Goal: Download file/media

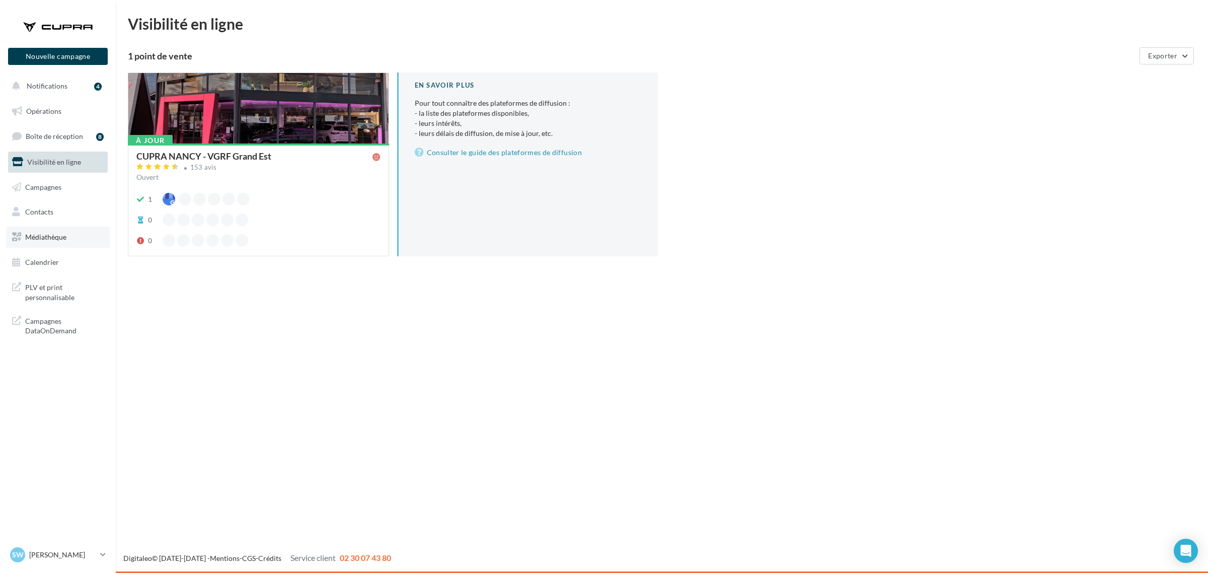
click at [66, 238] on span "Médiathèque" at bounding box center [45, 236] width 41 height 9
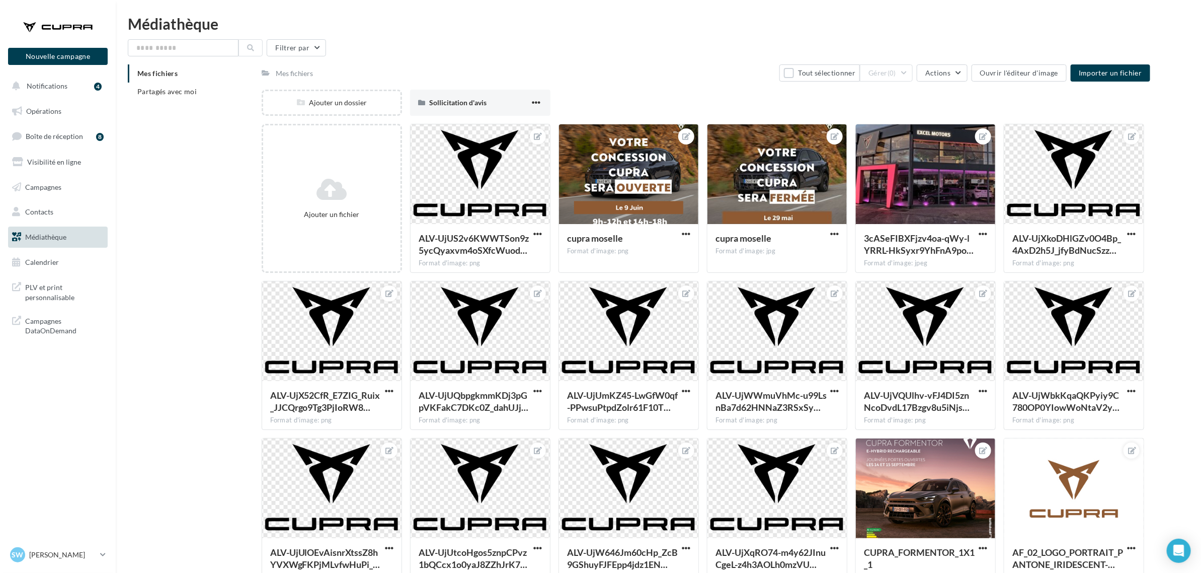
click at [192, 79] on li "Mes fichiers" at bounding box center [191, 73] width 126 height 18
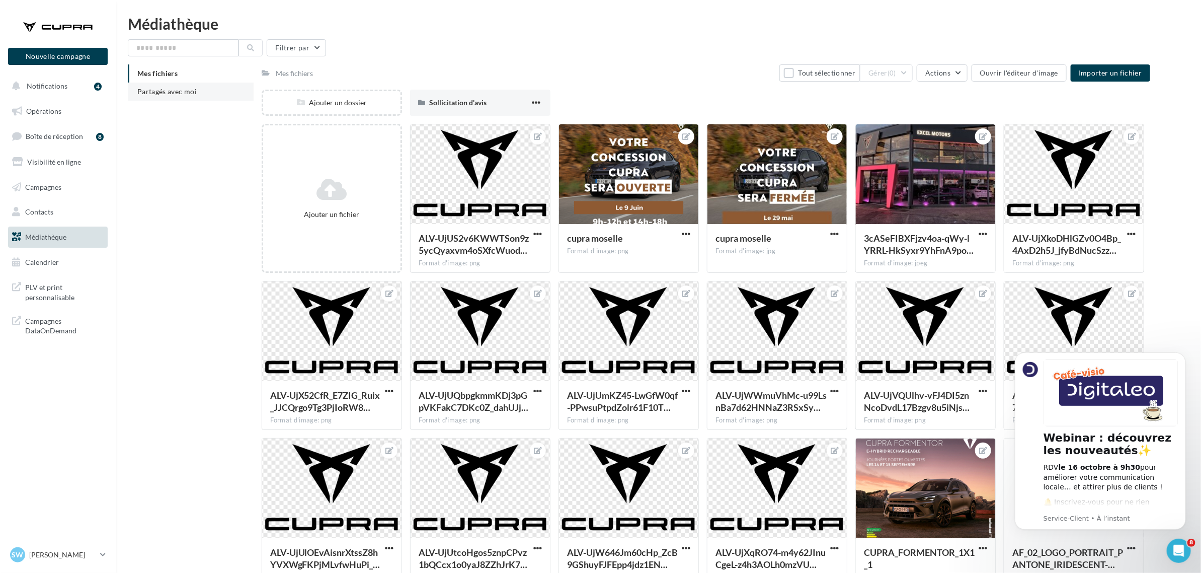
click at [162, 88] on span "Partagés avec moi" at bounding box center [166, 91] width 59 height 9
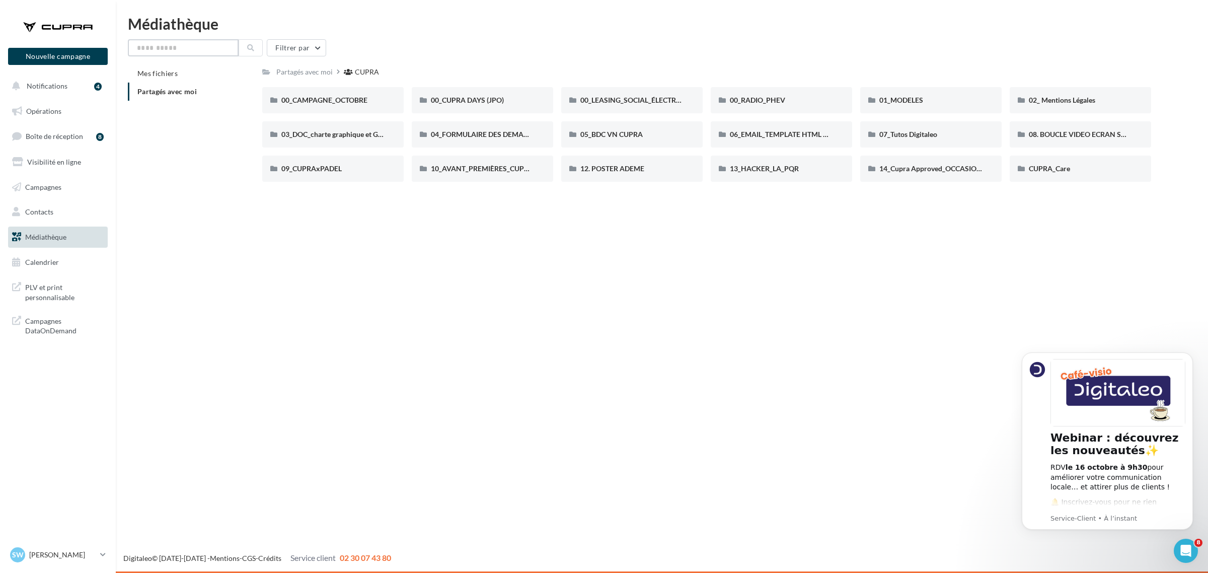
click at [186, 49] on input "text" at bounding box center [183, 47] width 111 height 17
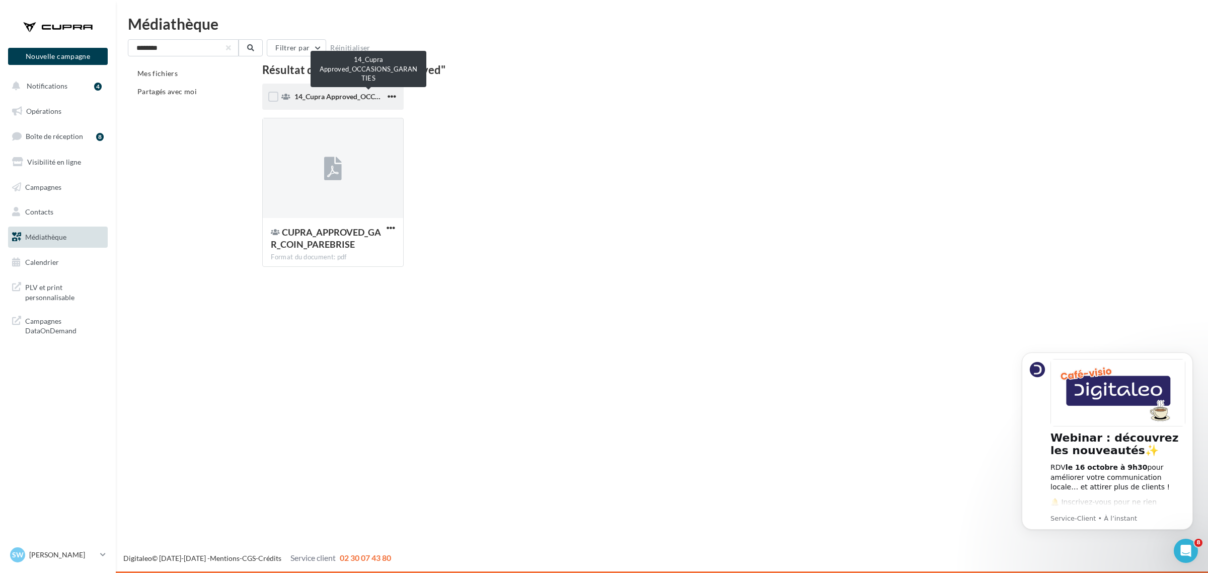
click at [326, 101] on div "14_Cupra Approved_OCCASIONS_GARANTIES" at bounding box center [339, 97] width 91 height 10
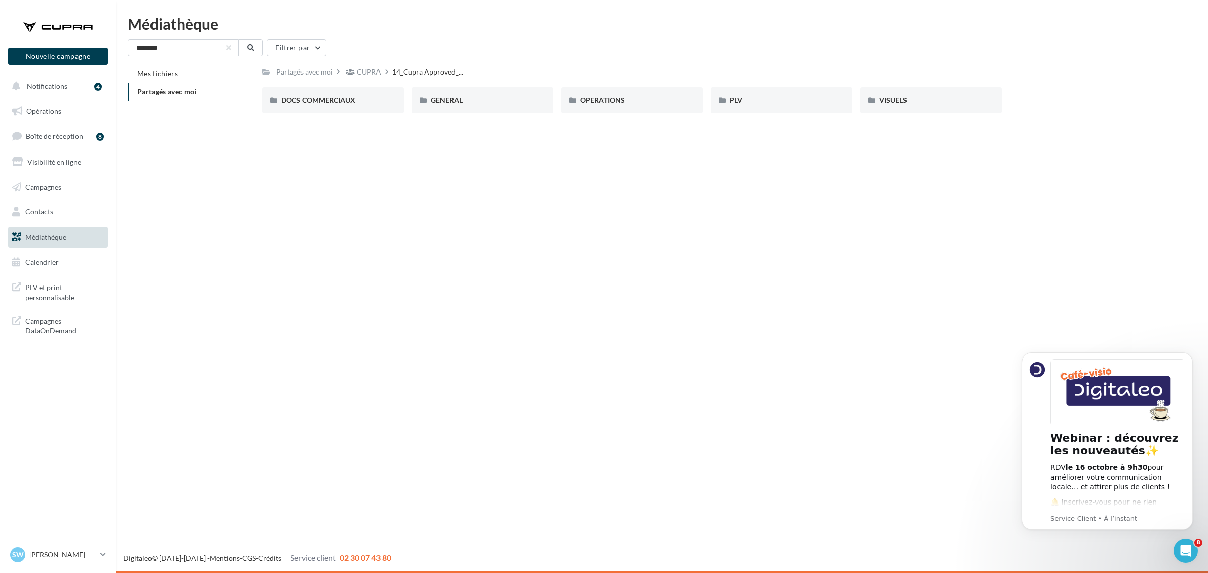
click at [466, 84] on div "Partagés avec moi CUPRA 14_Cupra Approved_... C Partagé par CUPRA DOCS COMMERCI…" at bounding box center [706, 92] width 889 height 57
click at [466, 91] on div "GENERAL" at bounding box center [482, 100] width 141 height 26
click at [343, 97] on div "Charte VO" at bounding box center [332, 100] width 103 height 10
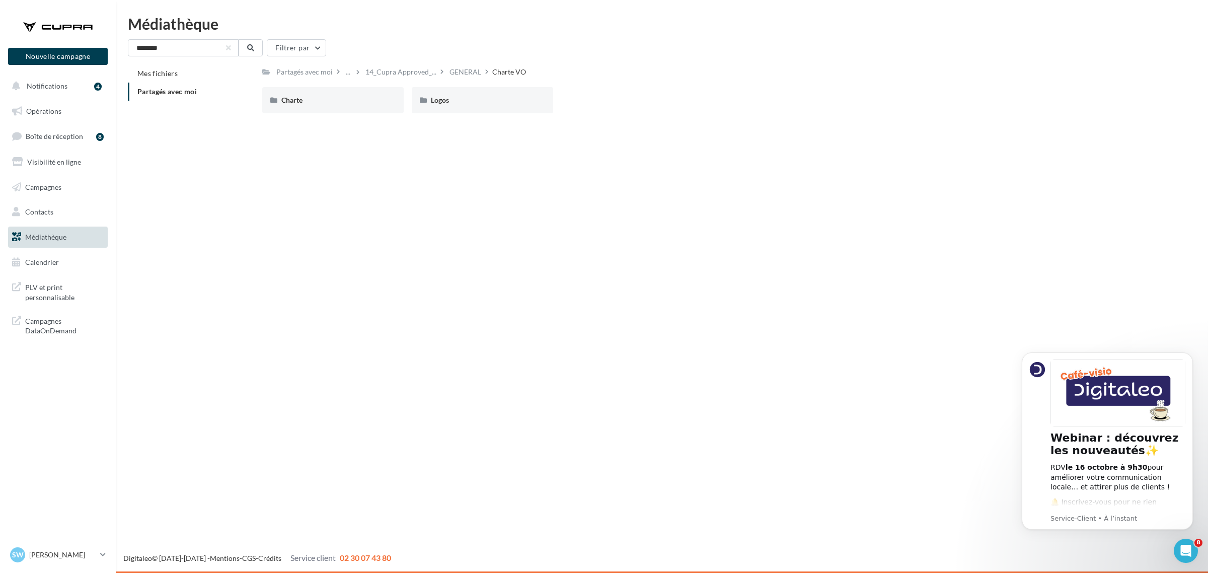
click at [343, 97] on div "Charte" at bounding box center [332, 100] width 103 height 10
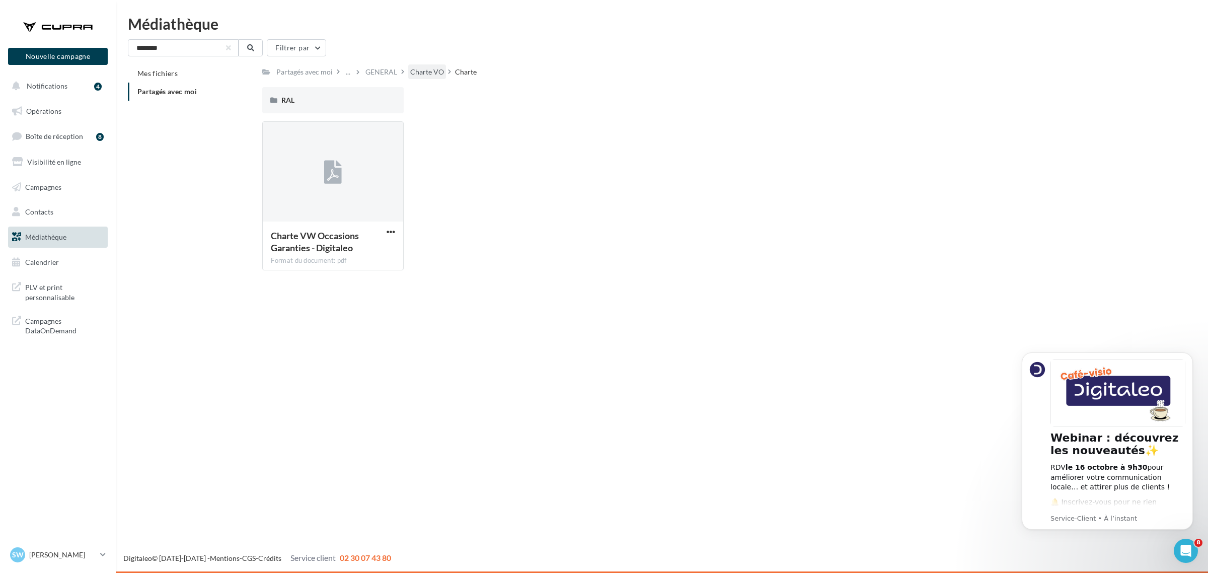
click at [423, 73] on div "Charte VO" at bounding box center [427, 72] width 34 height 10
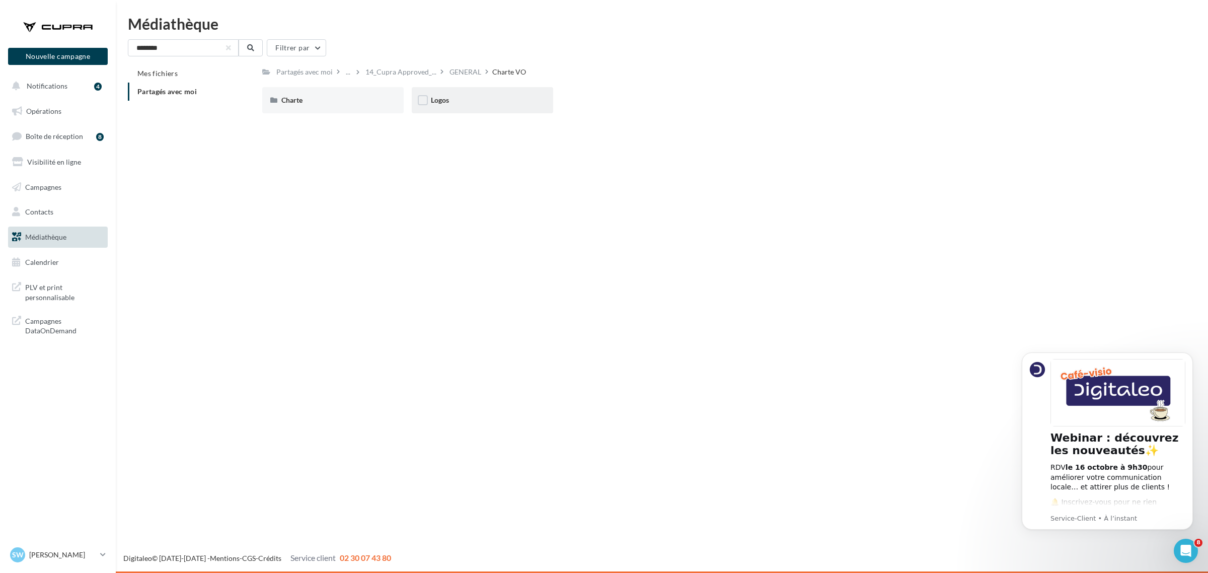
click at [449, 101] on div "Logos" at bounding box center [482, 100] width 103 height 10
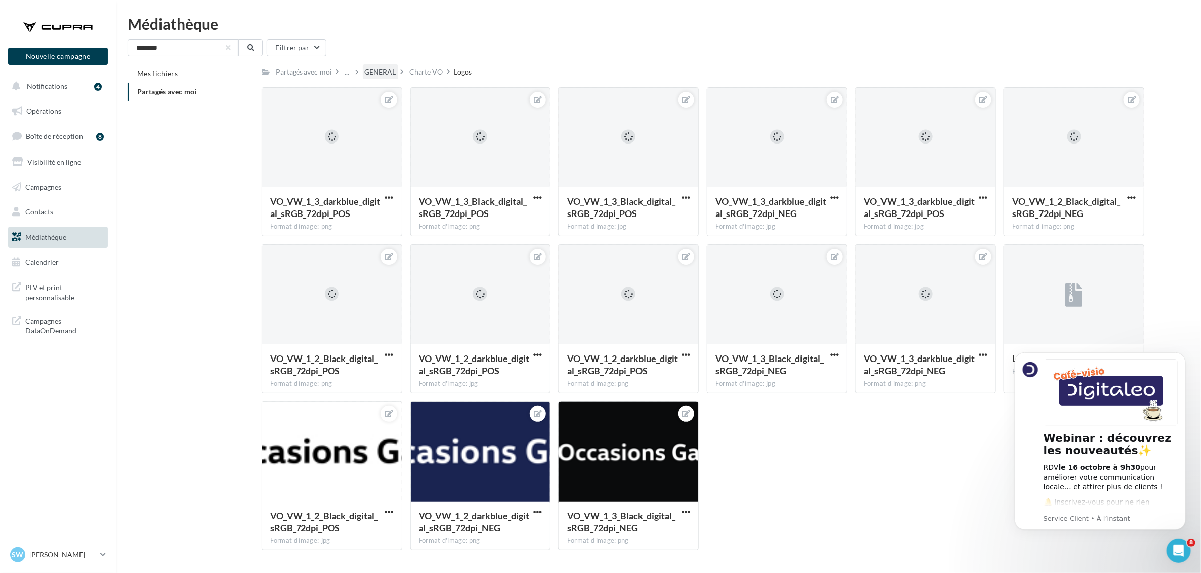
click at [380, 69] on div "GENERAL" at bounding box center [381, 72] width 32 height 10
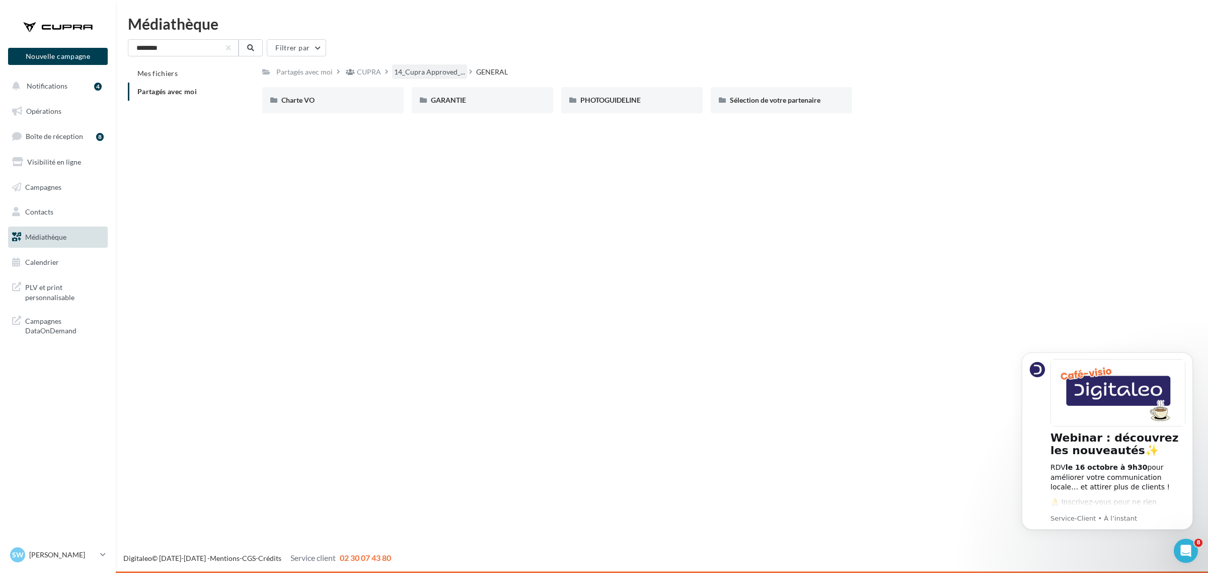
click at [408, 64] on div "14_Cupra Approved_..." at bounding box center [429, 71] width 75 height 15
click at [907, 96] on div "VISUELS" at bounding box center [930, 100] width 103 height 10
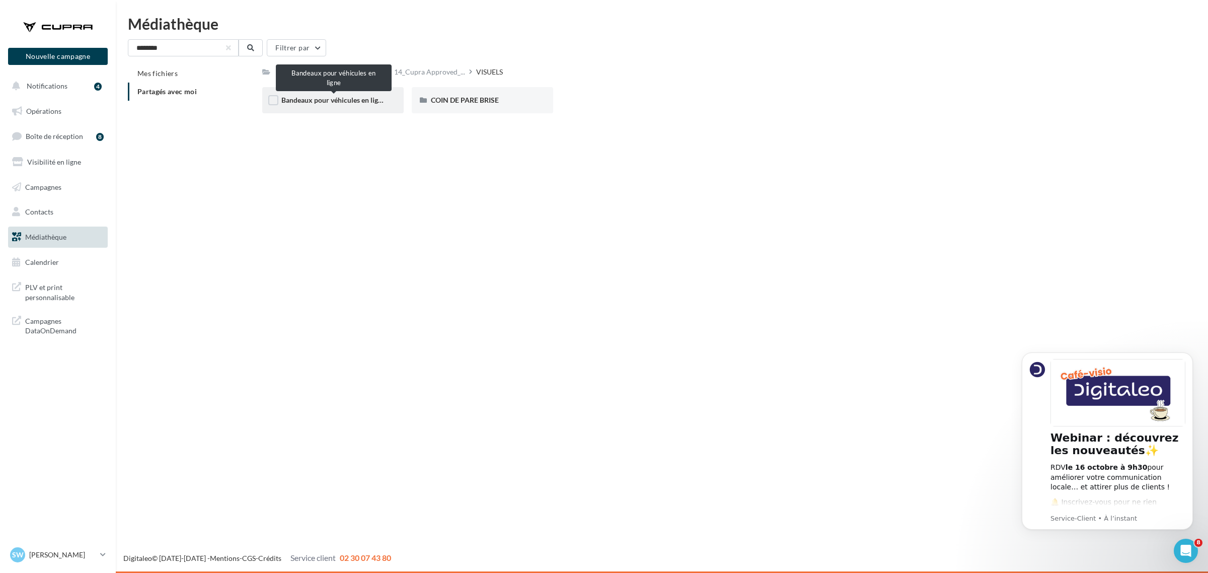
click at [324, 104] on span "Bandeaux pour véhicules en ligne" at bounding box center [333, 100] width 104 height 9
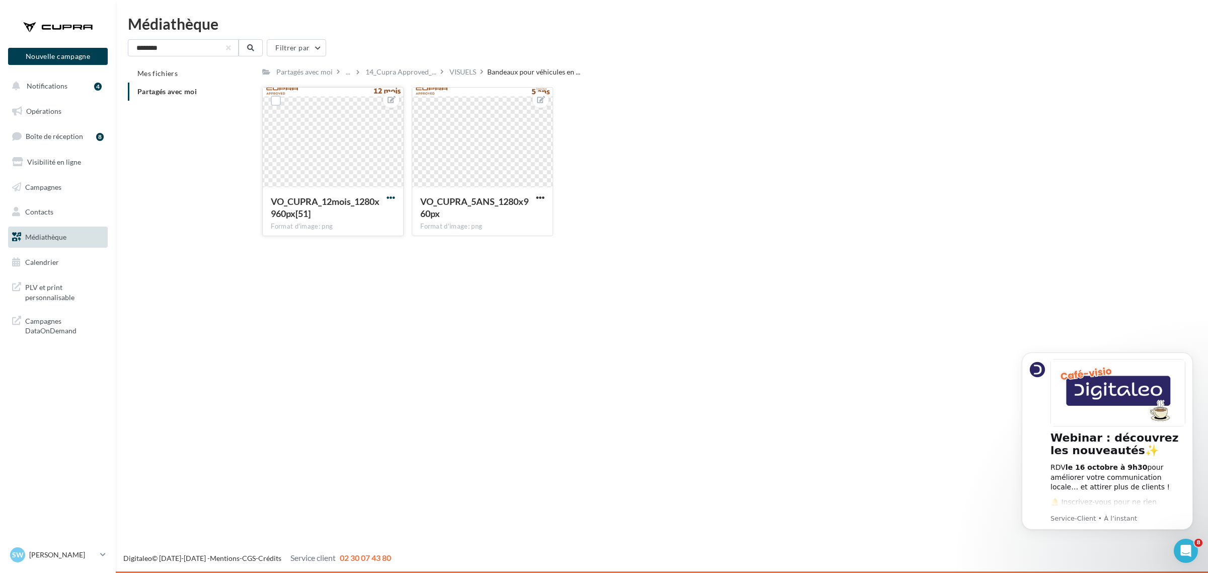
click at [391, 197] on span "button" at bounding box center [390, 197] width 9 height 9
click at [362, 243] on button "Télécharger" at bounding box center [344, 243] width 106 height 26
click at [149, 51] on input "********" at bounding box center [183, 47] width 111 height 17
click at [133, 45] on input "********" at bounding box center [183, 47] width 111 height 17
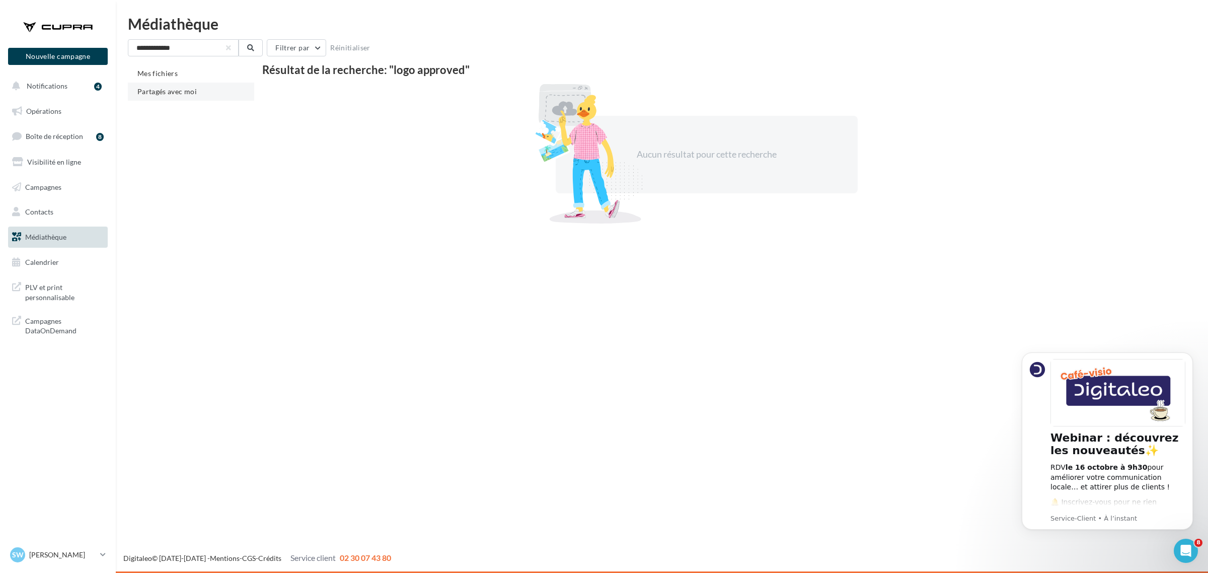
click at [180, 97] on li "Partagés avec moi" at bounding box center [191, 92] width 126 height 18
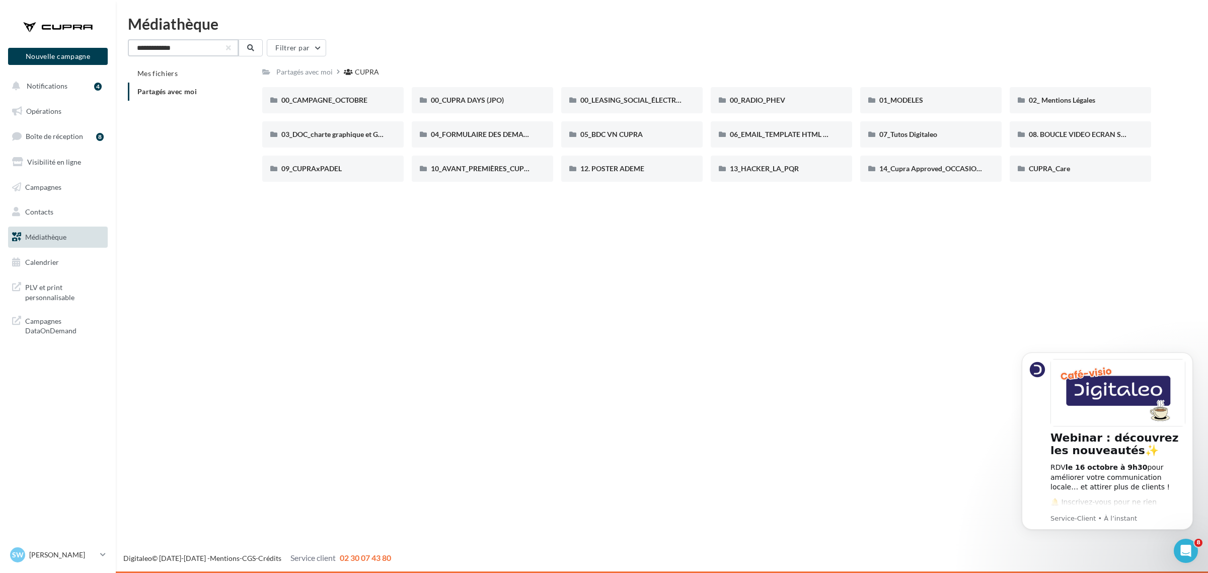
click at [142, 48] on input "**********" at bounding box center [183, 47] width 111 height 17
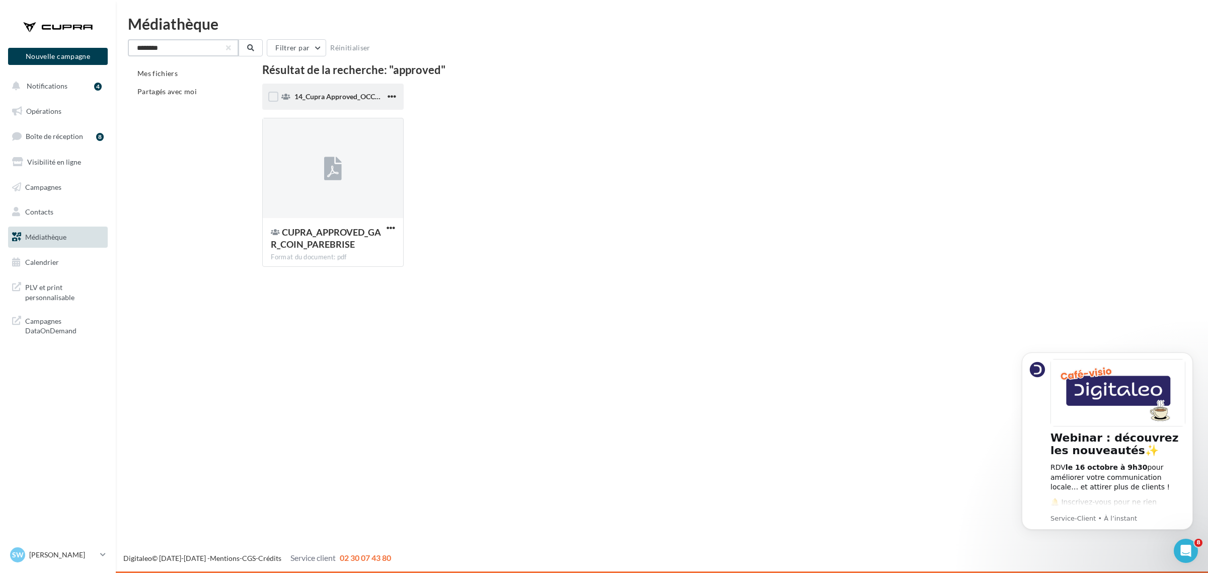
type input "********"
click at [359, 103] on div "14_Cupra Approved_OCCASIONS_GARANTIES" at bounding box center [332, 97] width 141 height 26
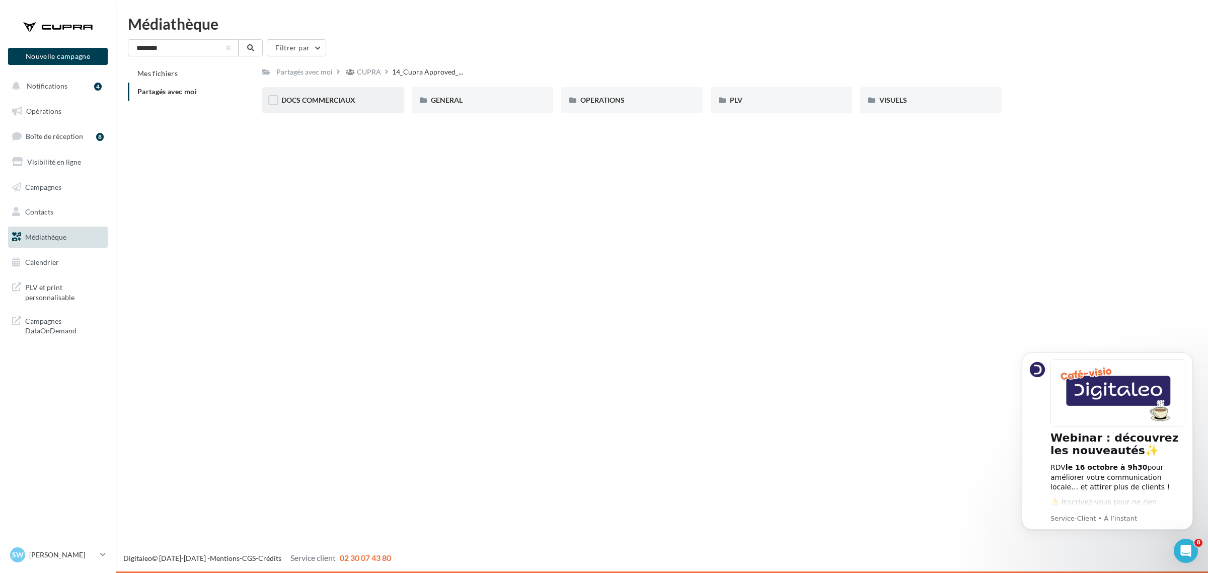
click at [348, 111] on div "DOCS COMMERCIAUX" at bounding box center [332, 100] width 141 height 26
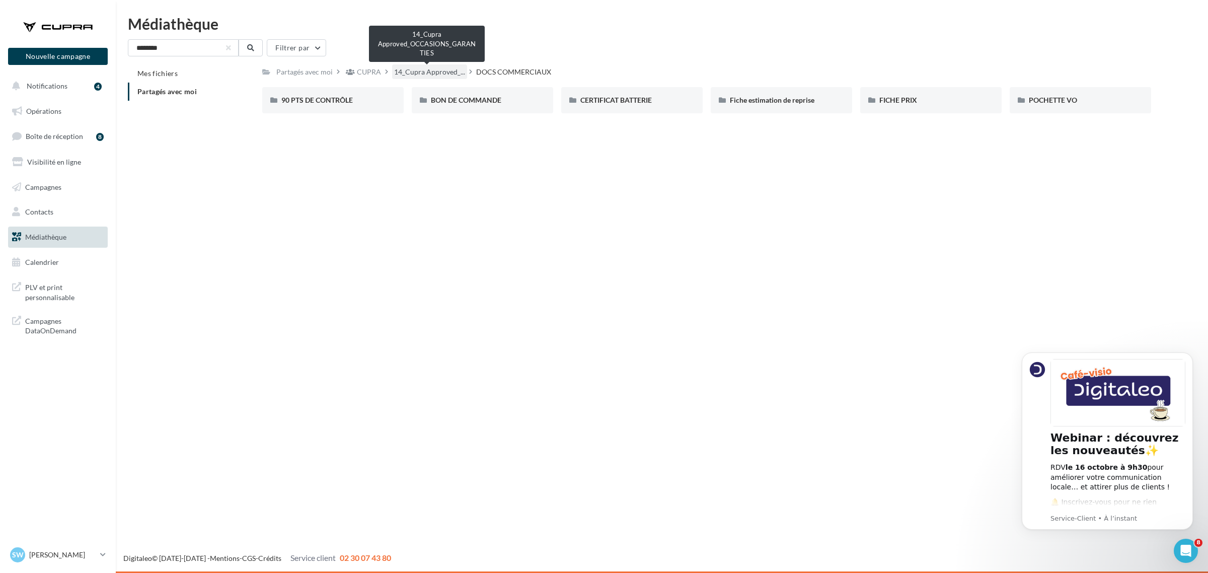
click at [452, 71] on span "14_Cupra Approved_..." at bounding box center [429, 72] width 71 height 10
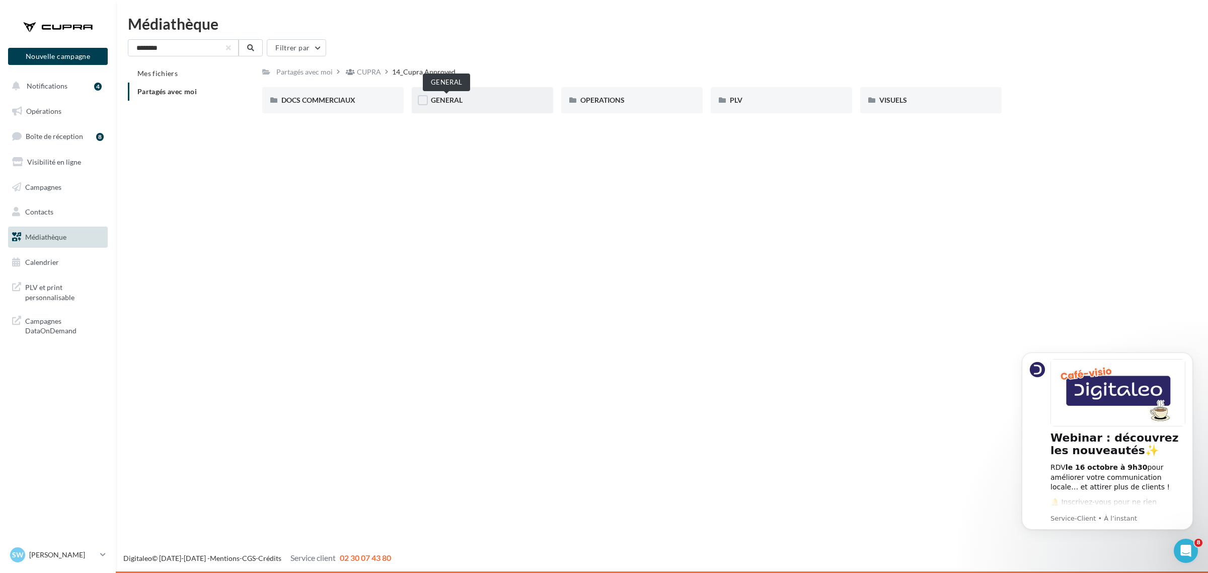
click at [446, 102] on span "GENERAL" at bounding box center [447, 100] width 32 height 9
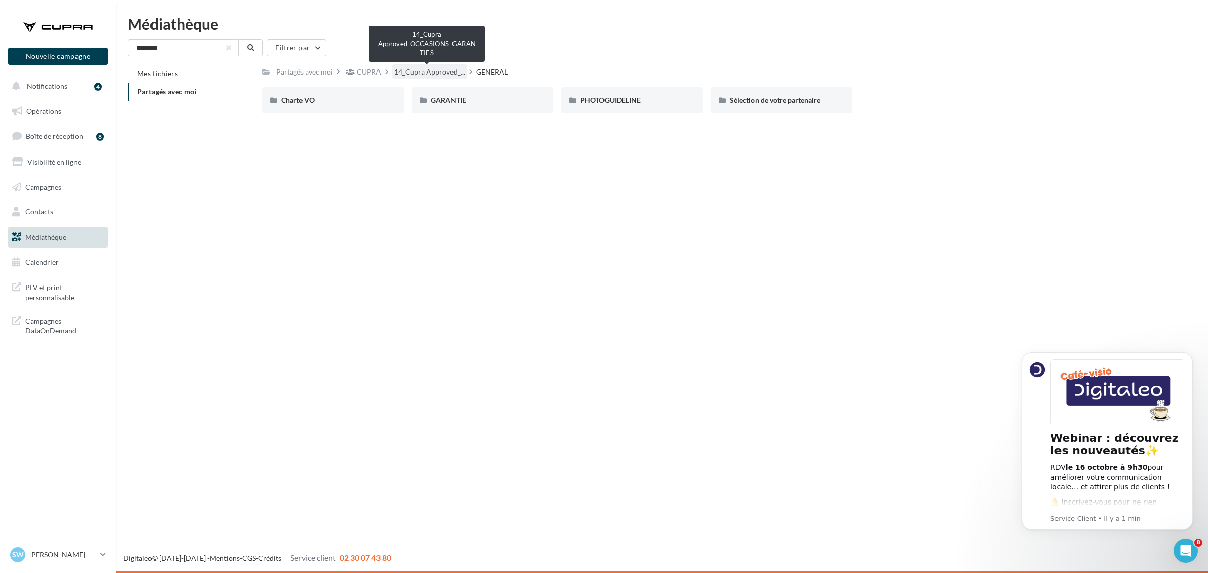
click at [406, 68] on span "14_Cupra Approved_..." at bounding box center [429, 72] width 71 height 10
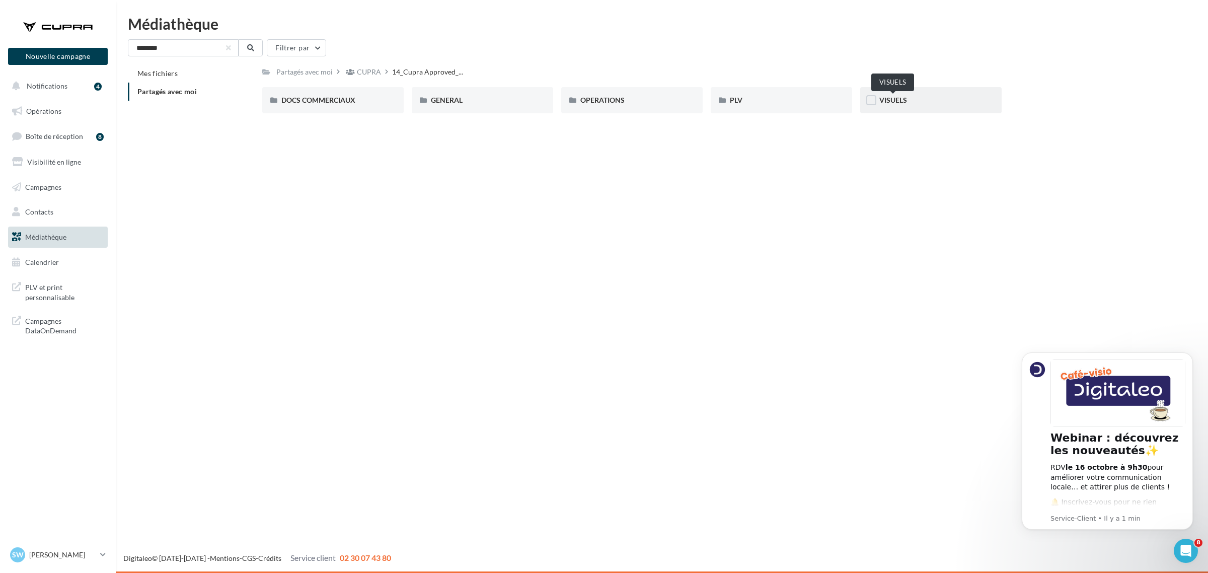
click at [901, 97] on span "VISUELS" at bounding box center [893, 100] width 28 height 9
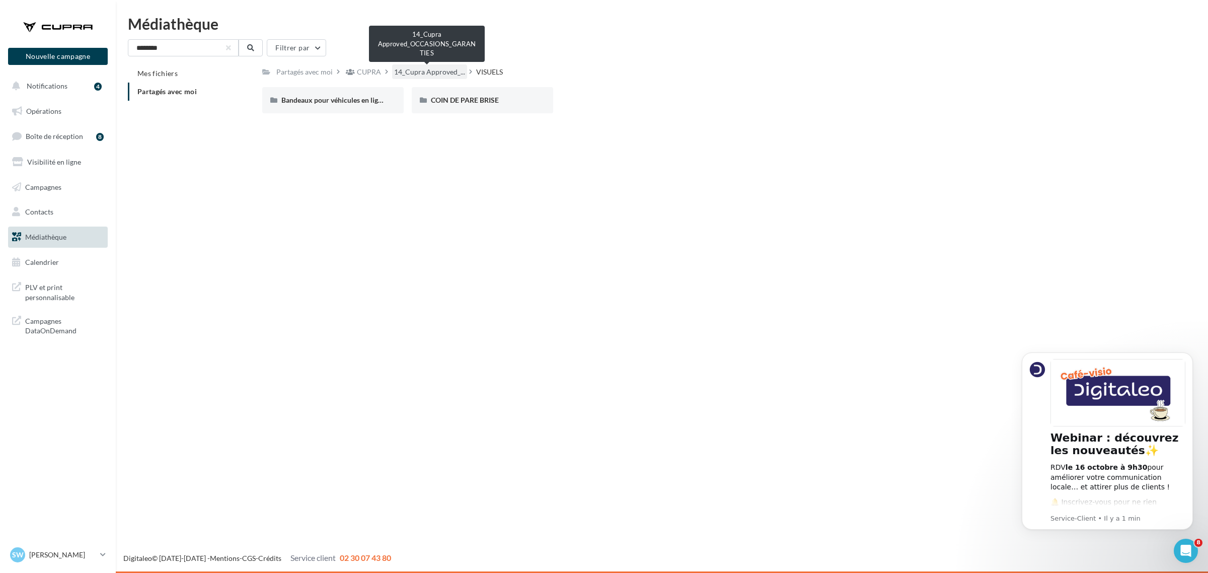
click at [424, 69] on span "14_Cupra Approved_..." at bounding box center [429, 72] width 71 height 10
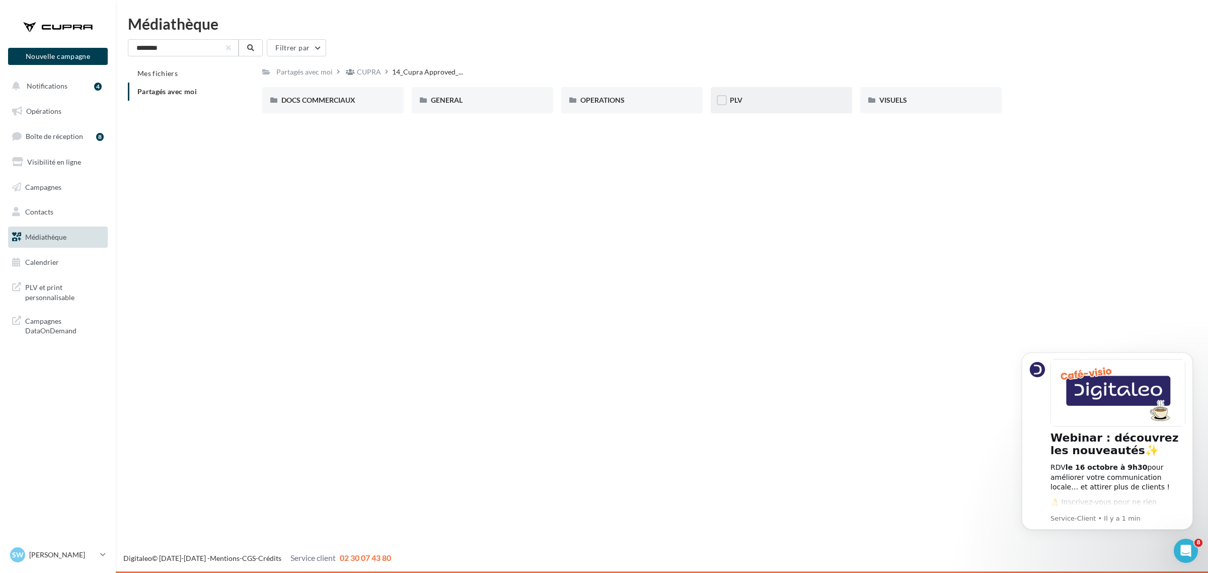
click at [768, 103] on div "PLV" at bounding box center [781, 100] width 103 height 10
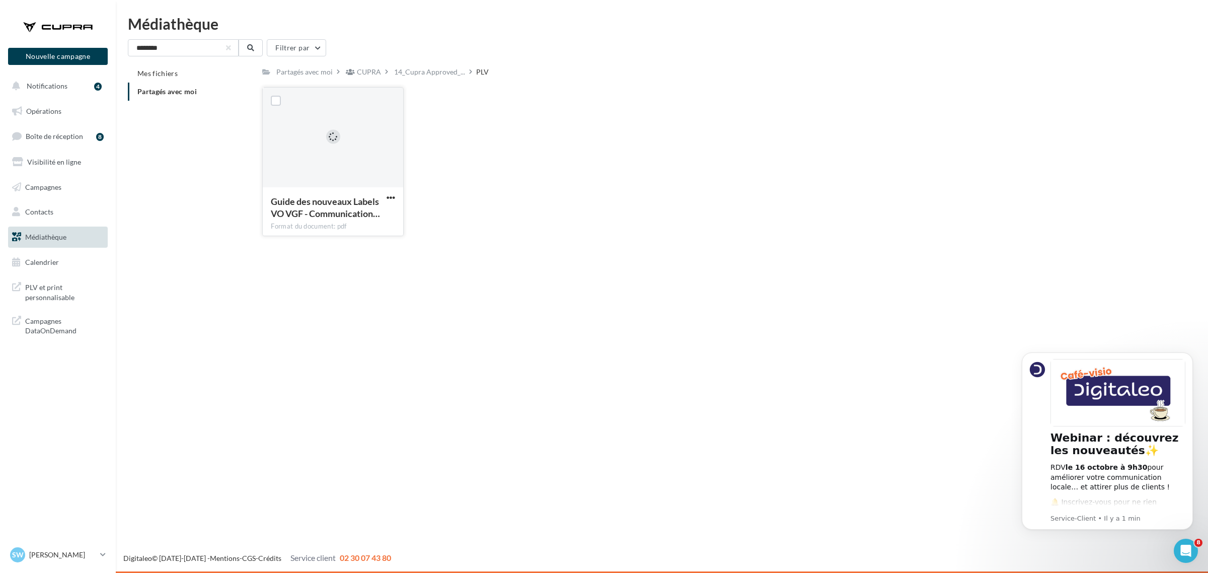
click at [398, 193] on div "Guide des nouveaux Labels VO VGF - Communication… Format du document: pdf" at bounding box center [333, 210] width 140 height 47
click at [394, 195] on span "button" at bounding box center [390, 197] width 9 height 9
click at [360, 217] on button "Télécharger" at bounding box center [346, 217] width 101 height 26
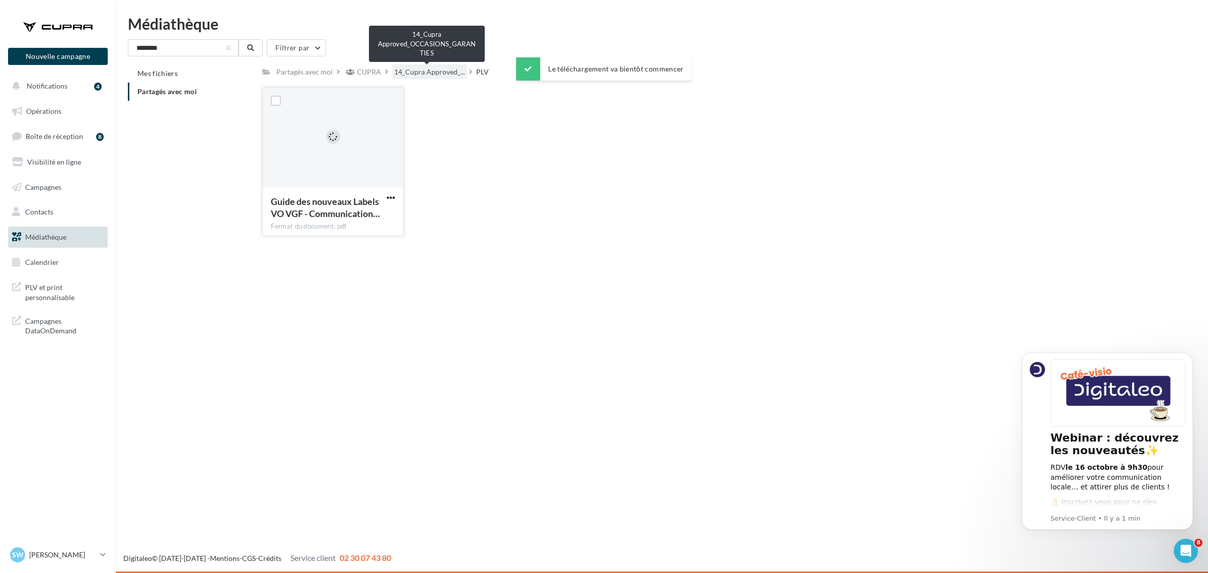
click at [418, 74] on span "14_Cupra Approved_..." at bounding box center [429, 72] width 71 height 10
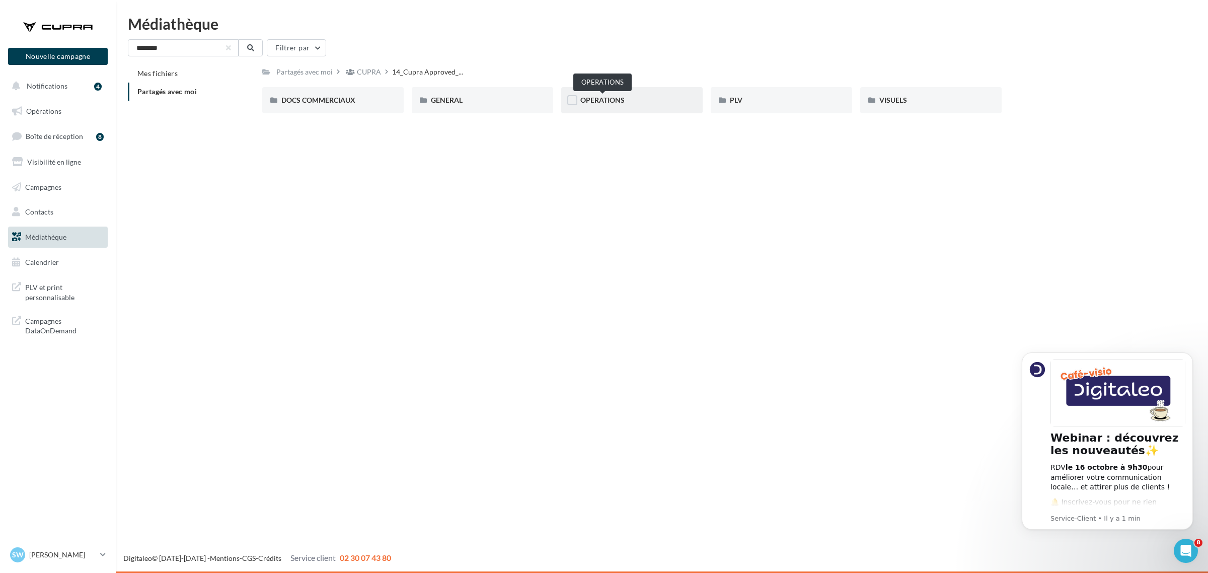
click at [593, 102] on span "OPERATIONS" at bounding box center [602, 100] width 44 height 9
click at [71, 554] on p "[PERSON_NAME]" at bounding box center [62, 554] width 67 height 10
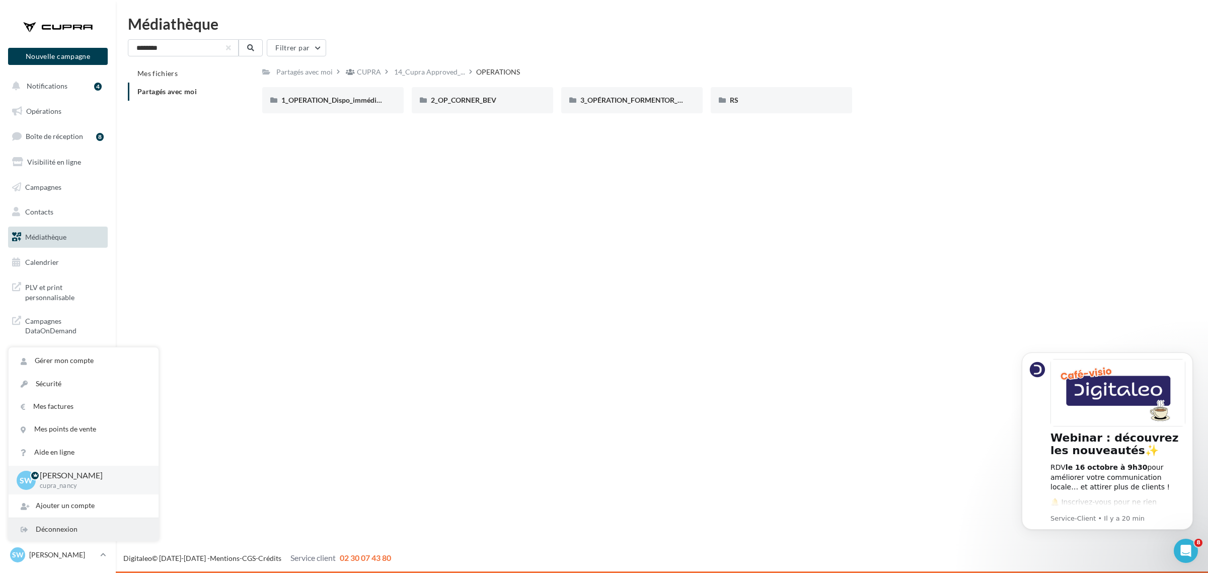
click at [82, 531] on div "Déconnexion" at bounding box center [84, 529] width 150 height 23
